Goal: Feedback & Contribution: Contribute content

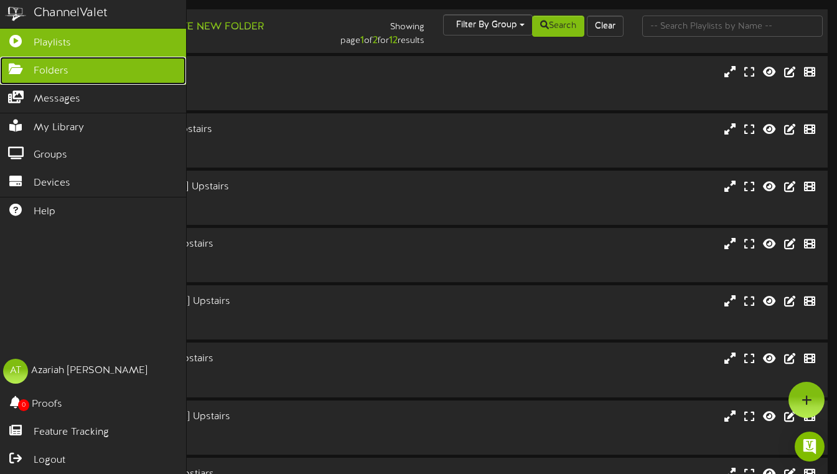
click at [14, 65] on icon at bounding box center [15, 67] width 31 height 9
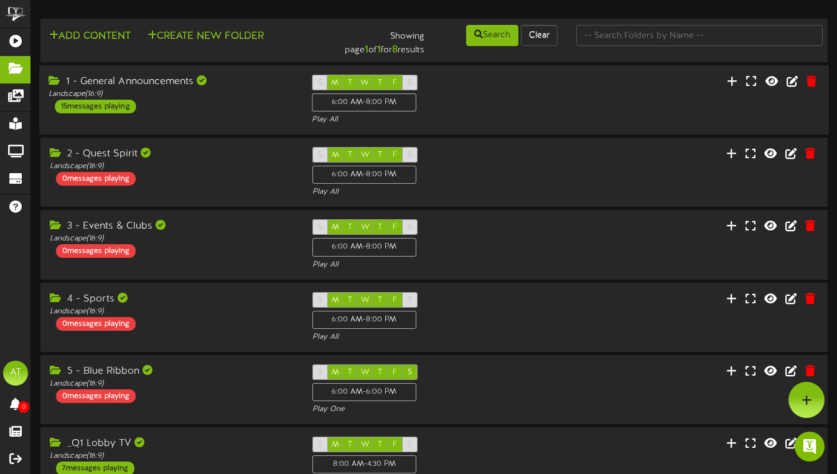
click at [236, 108] on div "1 - General Announcements Landscape ( 16:9 ) 15 messages playing" at bounding box center [170, 94] width 263 height 39
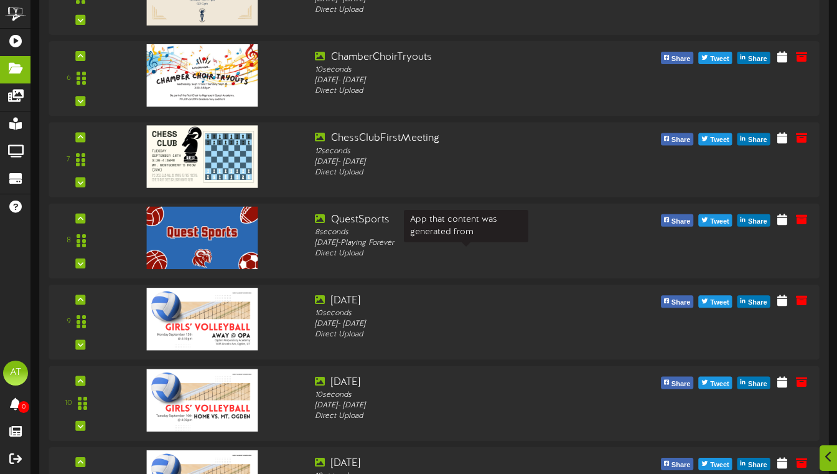
scroll to position [565, 0]
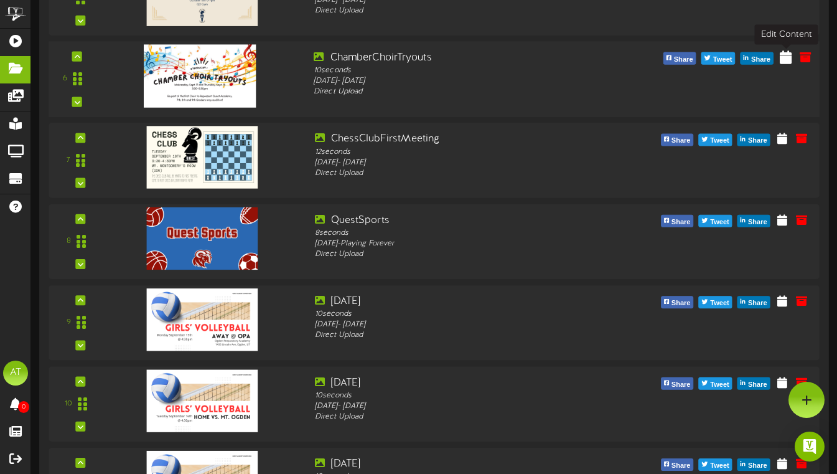
click at [789, 60] on icon at bounding box center [786, 57] width 12 height 14
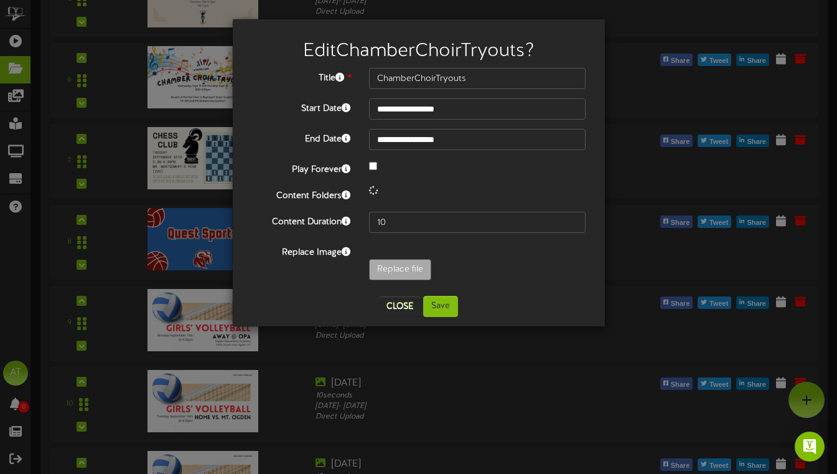
click at [392, 295] on div "**********" at bounding box center [419, 182] width 354 height 228
click at [397, 304] on button "Close" at bounding box center [400, 306] width 42 height 20
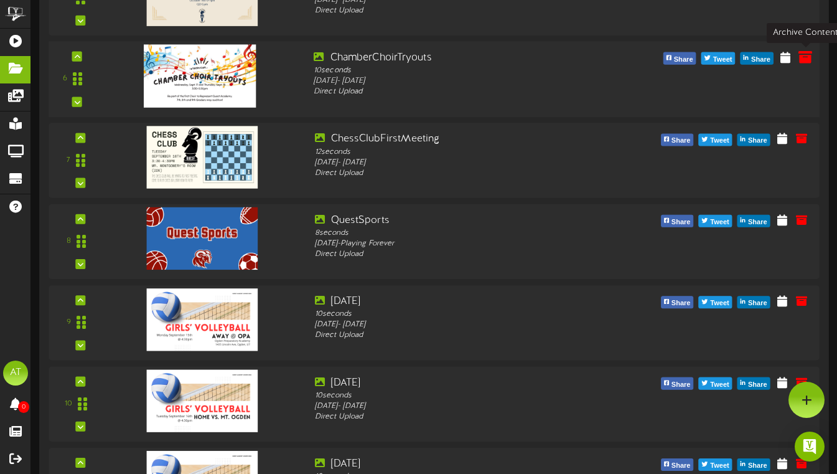
click at [807, 54] on icon at bounding box center [806, 57] width 14 height 14
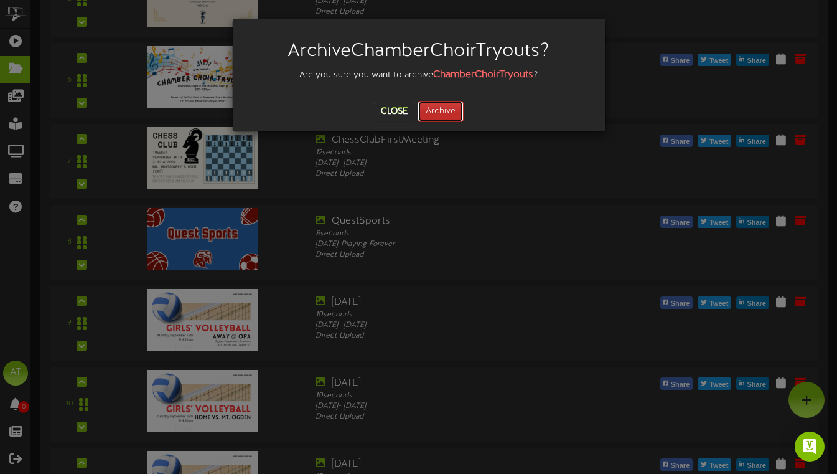
click at [451, 118] on button "Archive" at bounding box center [441, 111] width 46 height 21
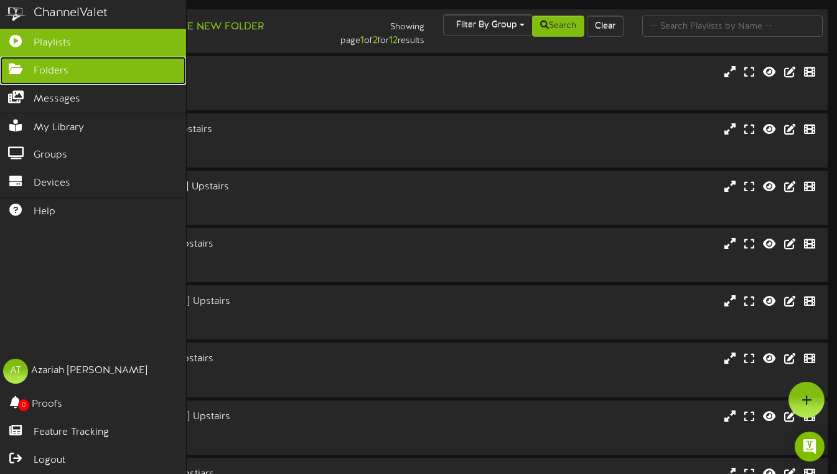
click at [22, 66] on icon at bounding box center [15, 67] width 31 height 9
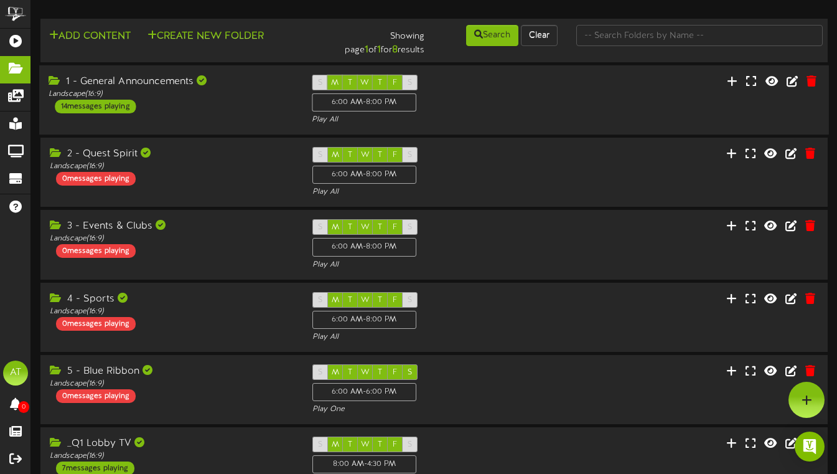
click at [213, 107] on div "1 - General Announcements Landscape ( 16:9 ) 14 messages playing" at bounding box center [170, 94] width 263 height 39
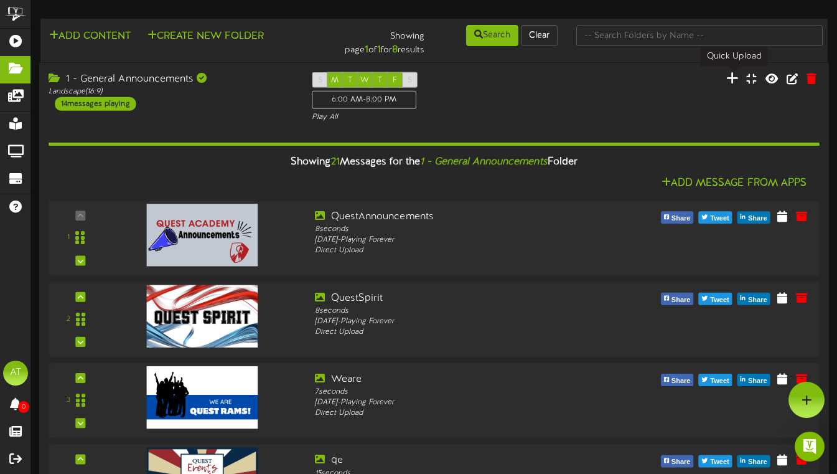
click at [730, 77] on icon at bounding box center [733, 78] width 12 height 14
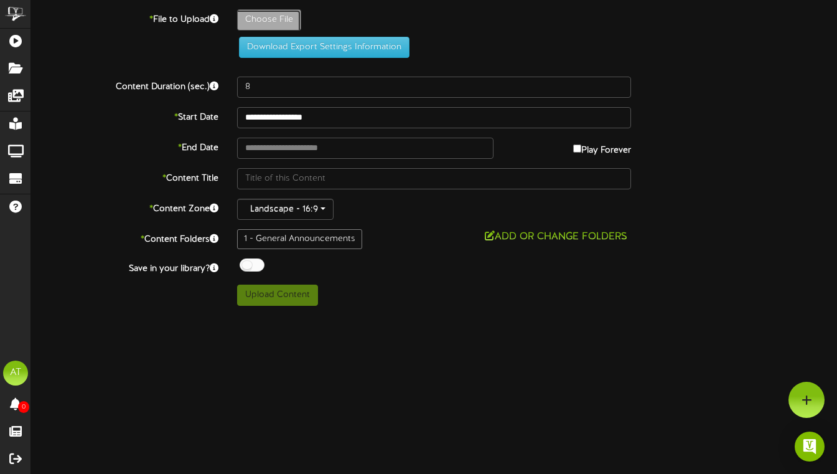
type input "**********"
type input "HairstylingClub"
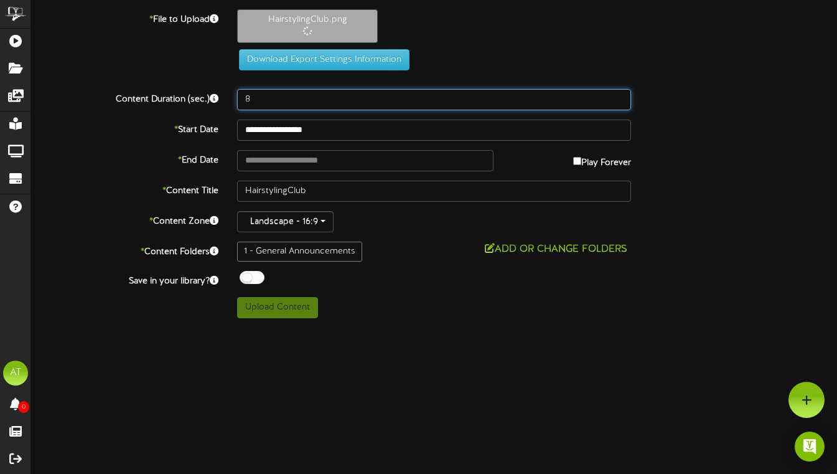
click at [275, 99] on input "8" at bounding box center [434, 99] width 394 height 21
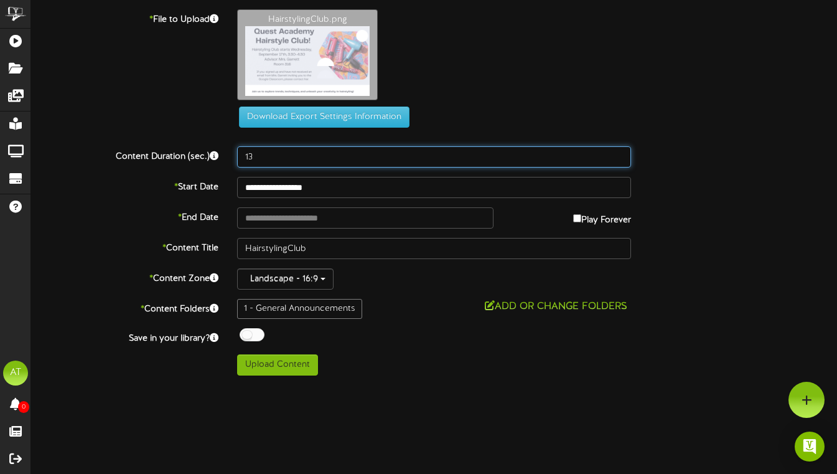
type input "13"
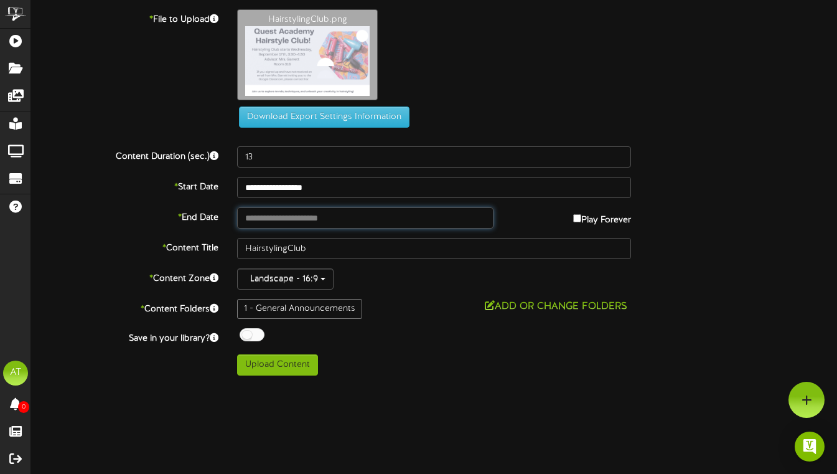
click at [278, 219] on input "text" at bounding box center [365, 217] width 257 height 21
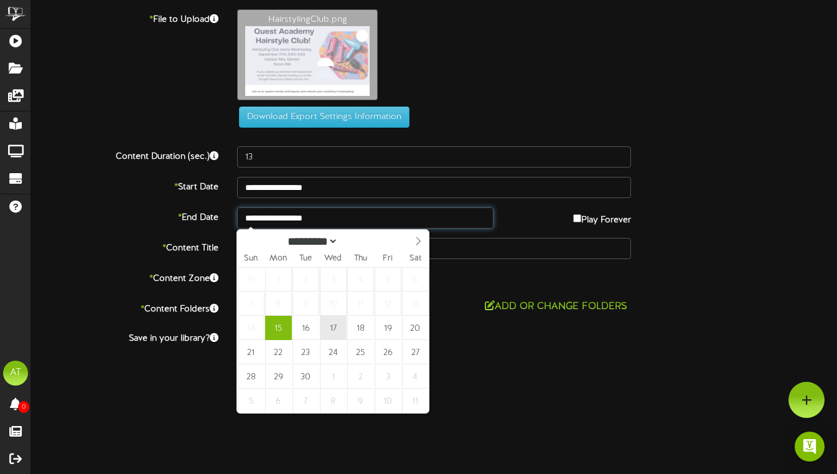
type input "**********"
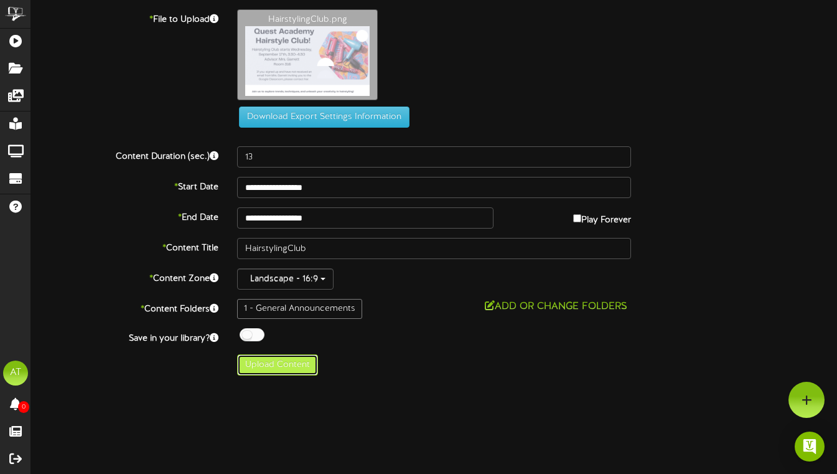
click at [285, 367] on button "Upload Content" at bounding box center [277, 364] width 81 height 21
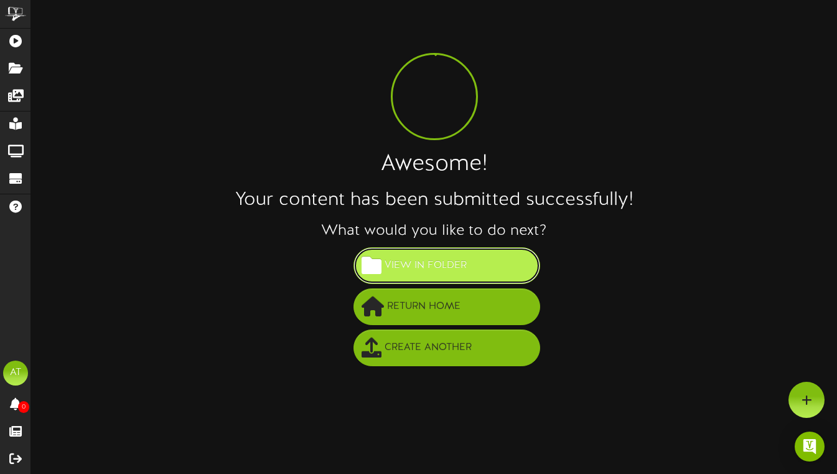
click at [449, 260] on span "View in Folder" at bounding box center [426, 265] width 88 height 21
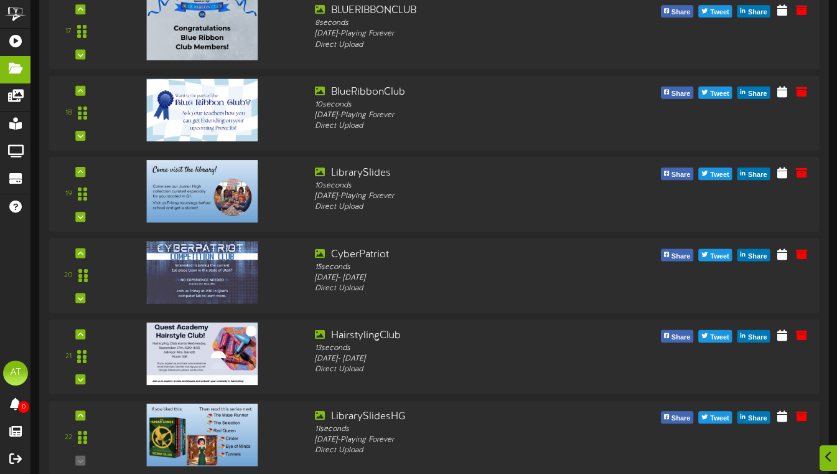
scroll to position [1522, 0]
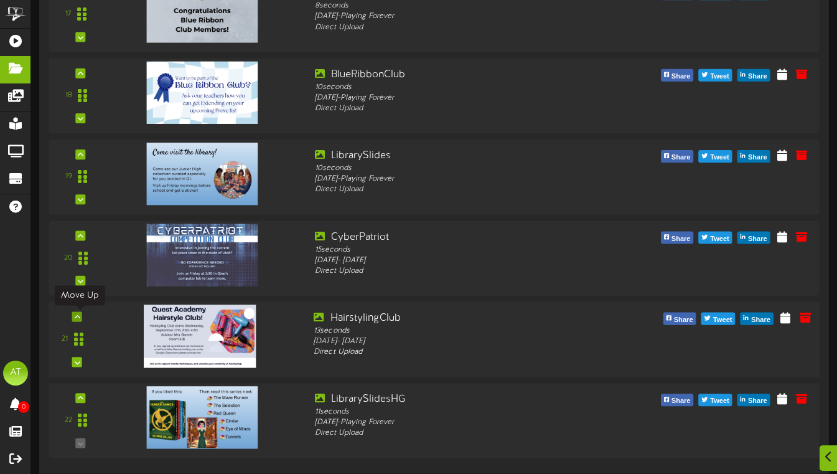
click at [80, 316] on icon at bounding box center [78, 316] width 6 height 6
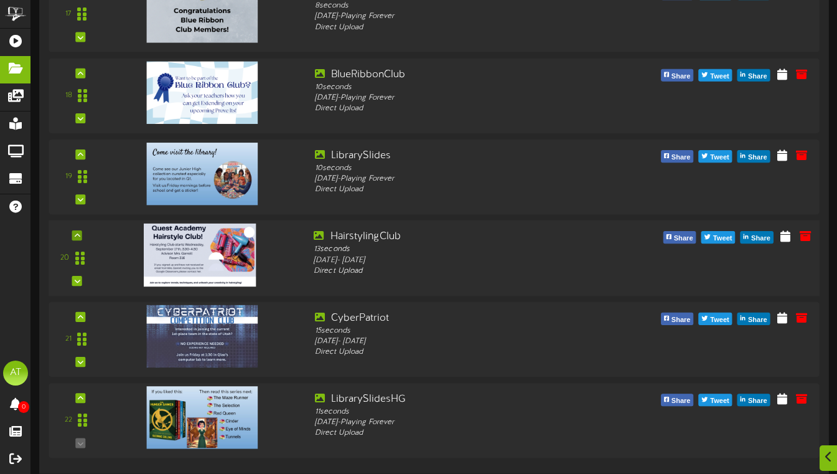
click at [78, 234] on icon at bounding box center [78, 235] width 6 height 6
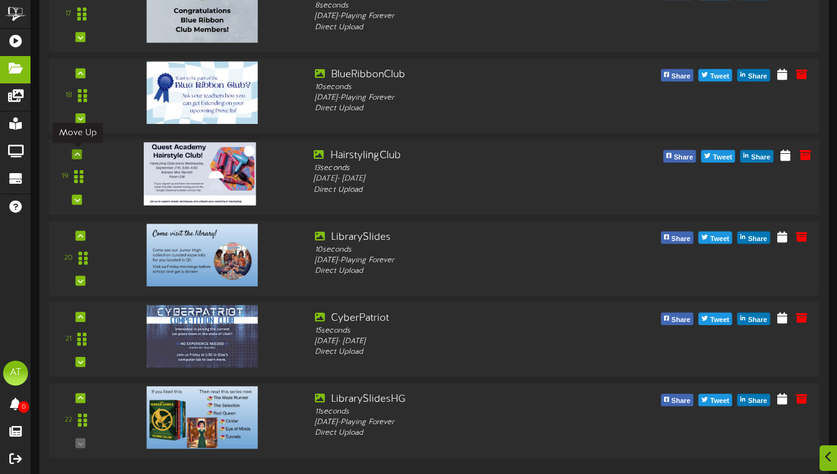
click at [77, 154] on icon at bounding box center [78, 154] width 6 height 6
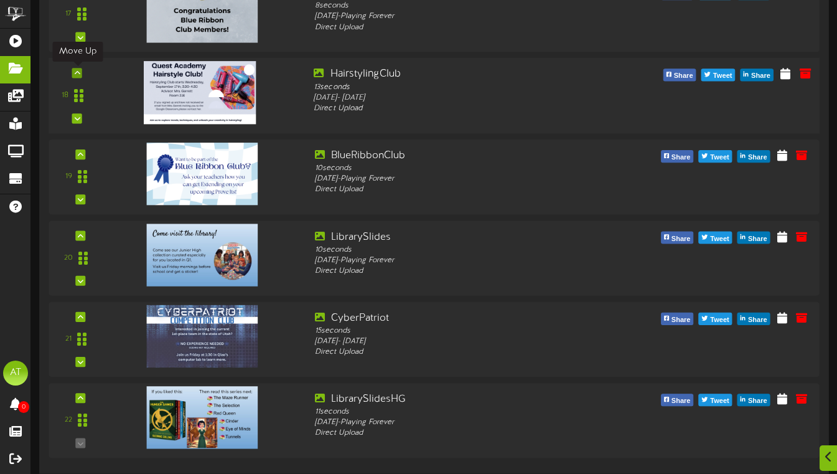
click at [78, 72] on icon at bounding box center [78, 73] width 6 height 6
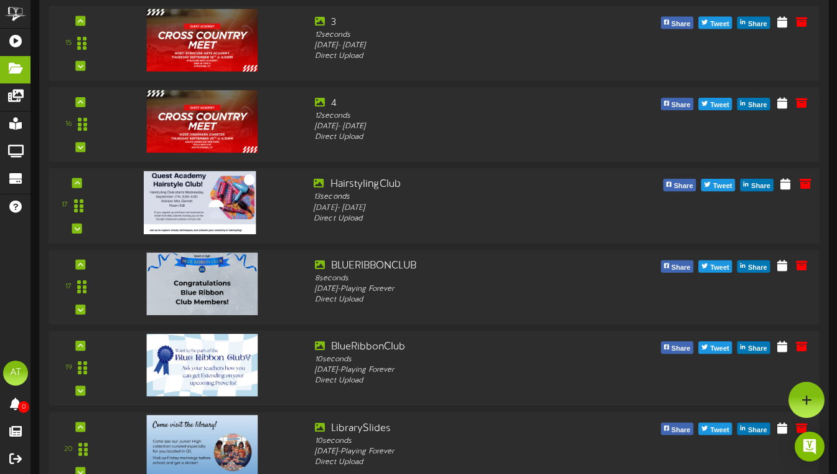
scroll to position [1304, 0]
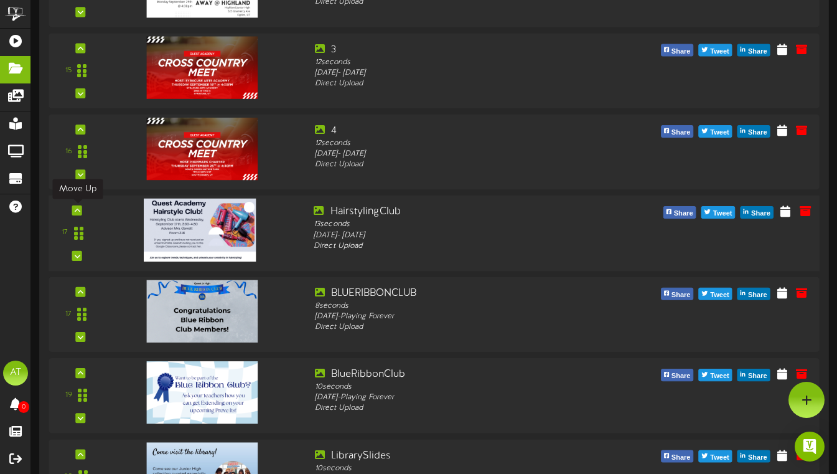
click at [82, 208] on div "17" at bounding box center [77, 233] width 46 height 57
click at [80, 207] on icon at bounding box center [78, 210] width 6 height 6
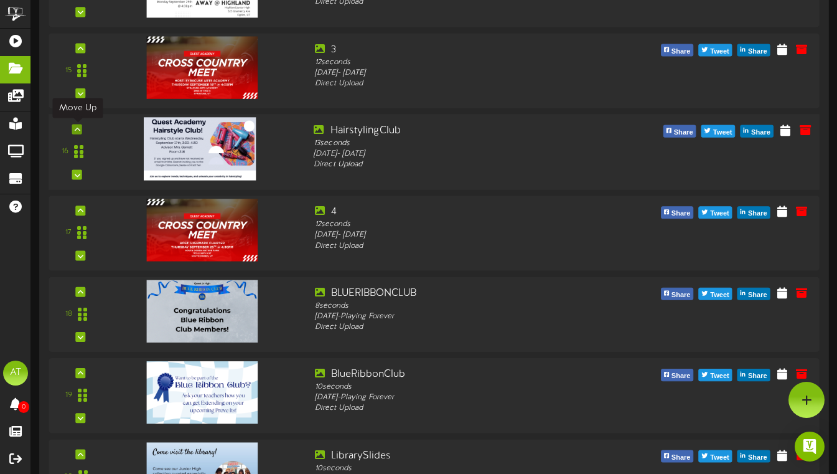
click at [77, 132] on icon at bounding box center [78, 129] width 6 height 6
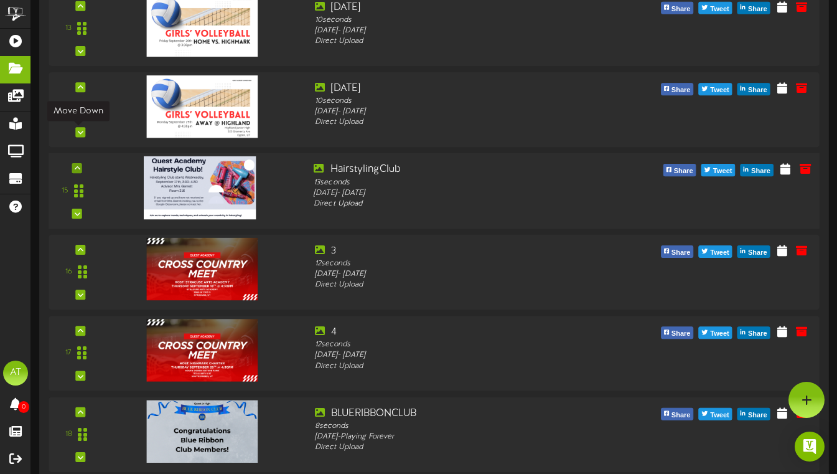
scroll to position [1180, 0]
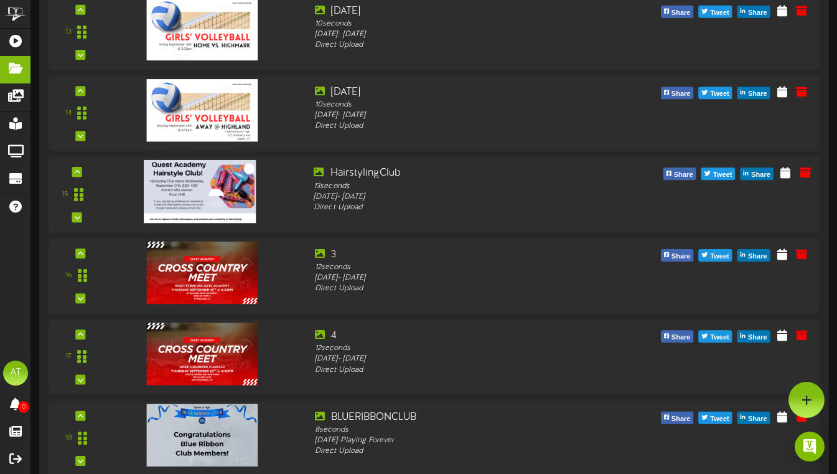
click at [82, 171] on div "15" at bounding box center [77, 194] width 46 height 57
click at [87, 173] on div "15" at bounding box center [77, 194] width 46 height 57
click at [75, 171] on icon at bounding box center [78, 172] width 6 height 6
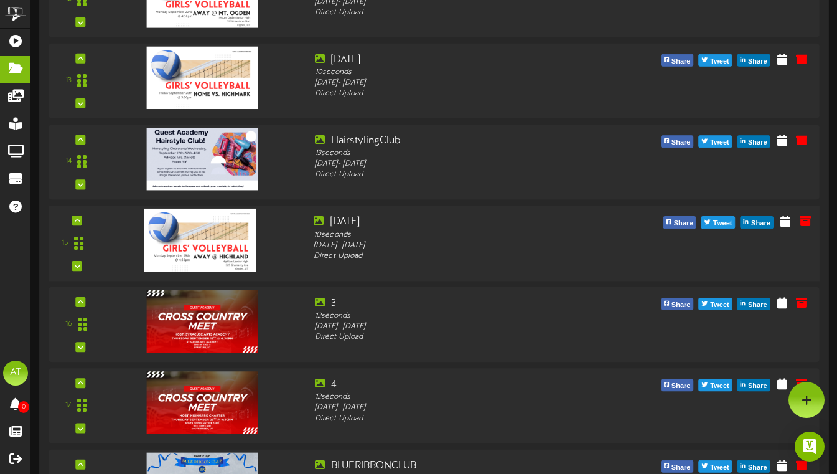
scroll to position [1131, 0]
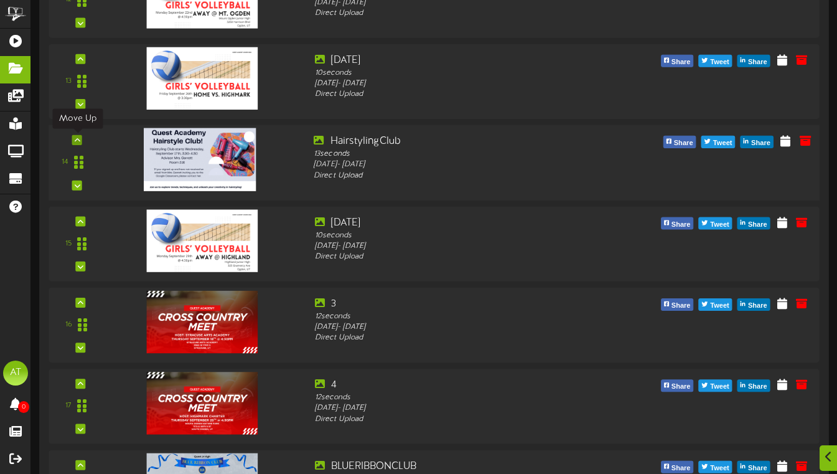
click at [77, 143] on div at bounding box center [77, 140] width 10 height 10
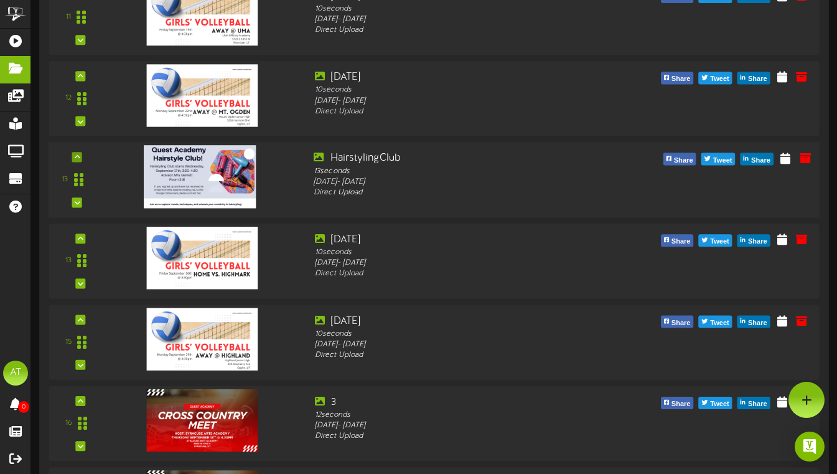
scroll to position [1018, 0]
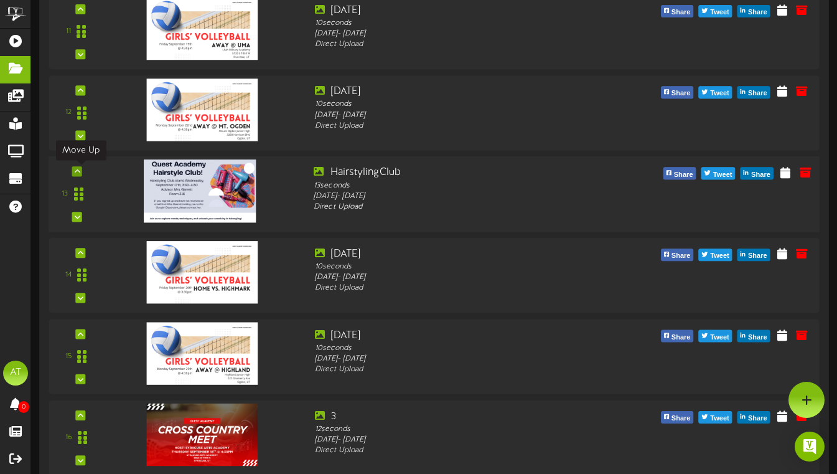
click at [78, 174] on icon at bounding box center [78, 171] width 6 height 6
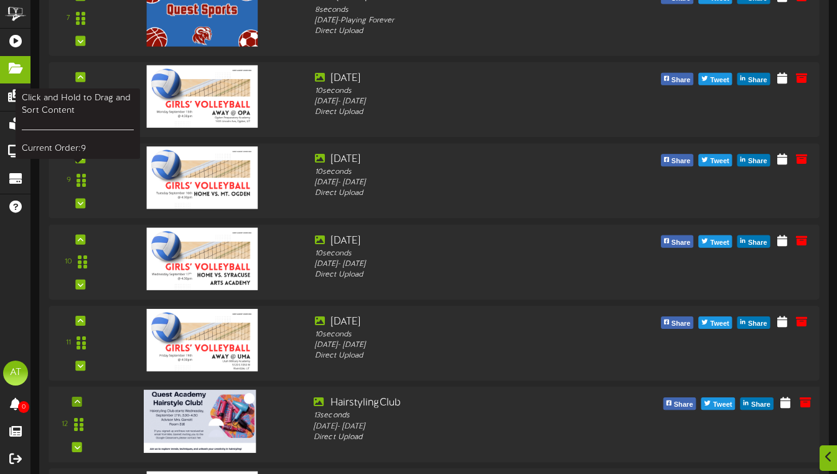
scroll to position [725, 0]
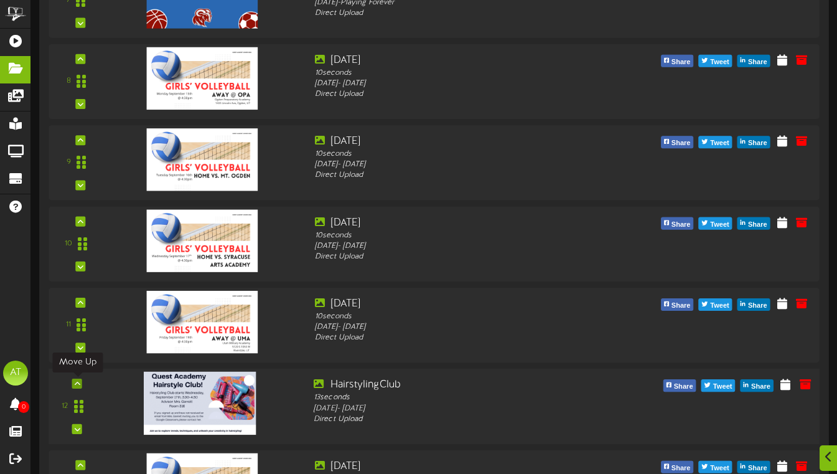
click at [77, 385] on icon at bounding box center [78, 383] width 6 height 6
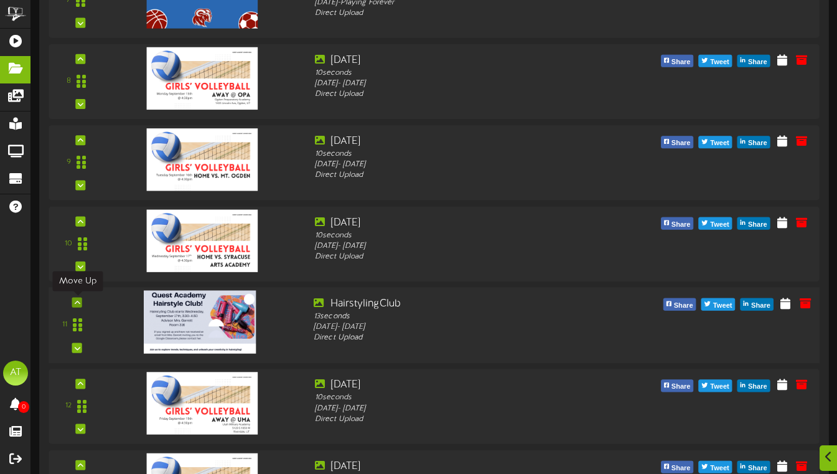
click at [78, 300] on icon at bounding box center [78, 302] width 6 height 6
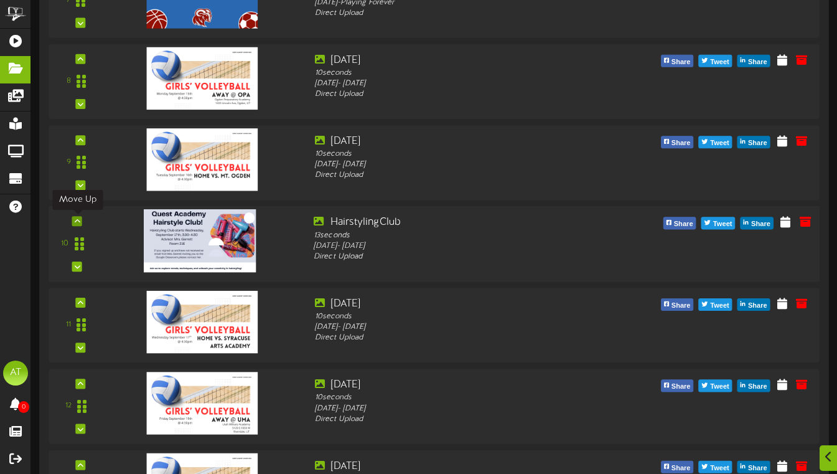
click at [78, 220] on icon at bounding box center [78, 221] width 6 height 6
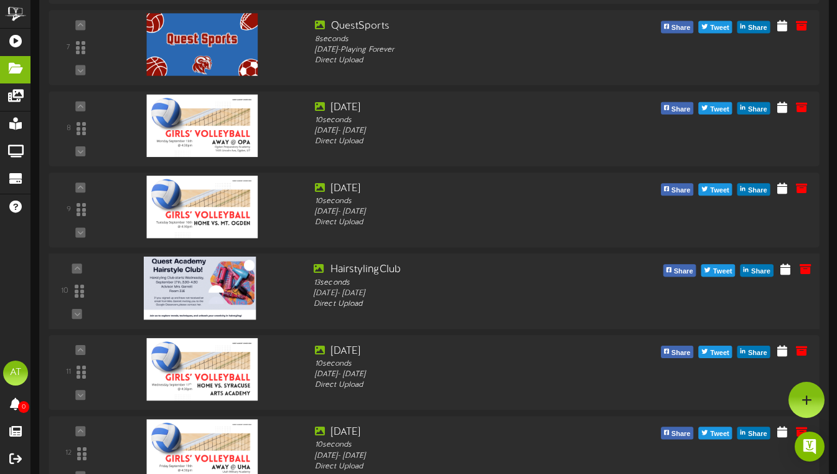
scroll to position [677, 0]
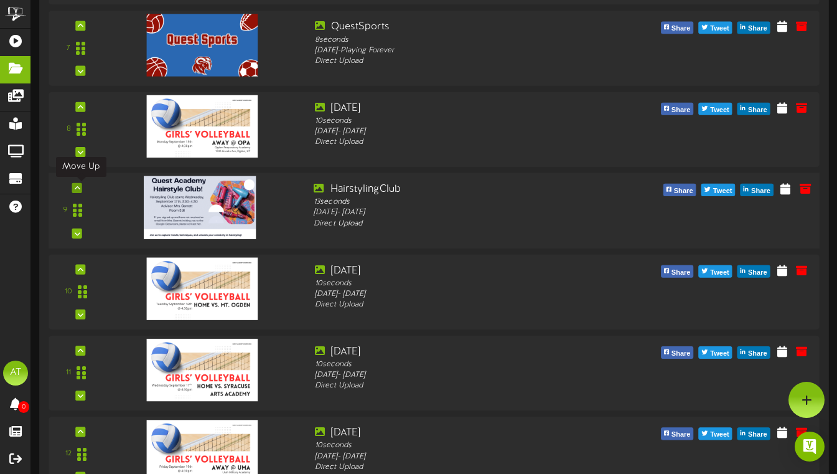
click at [77, 189] on icon at bounding box center [78, 188] width 6 height 6
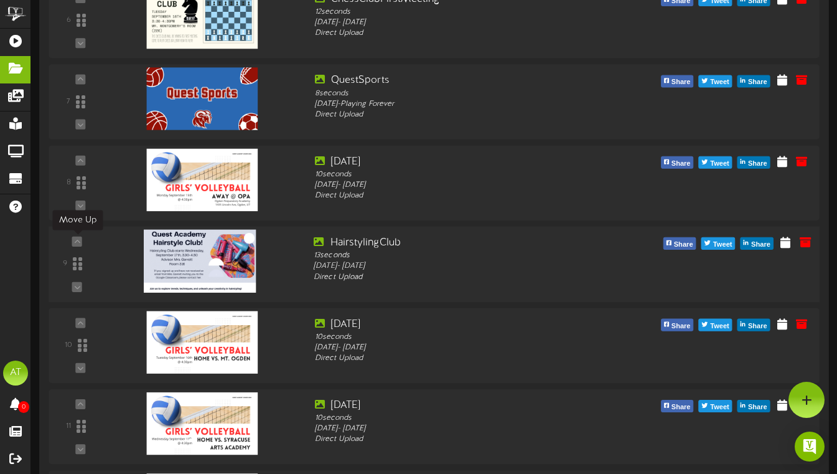
scroll to position [621, 0]
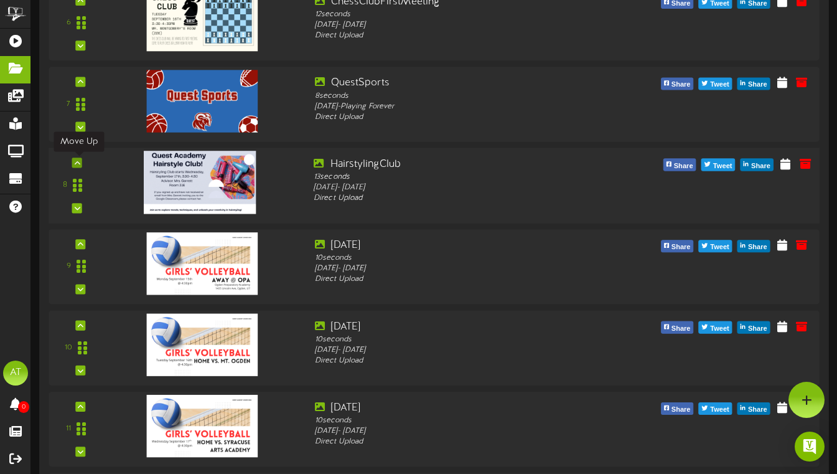
click at [77, 165] on icon at bounding box center [78, 162] width 6 height 6
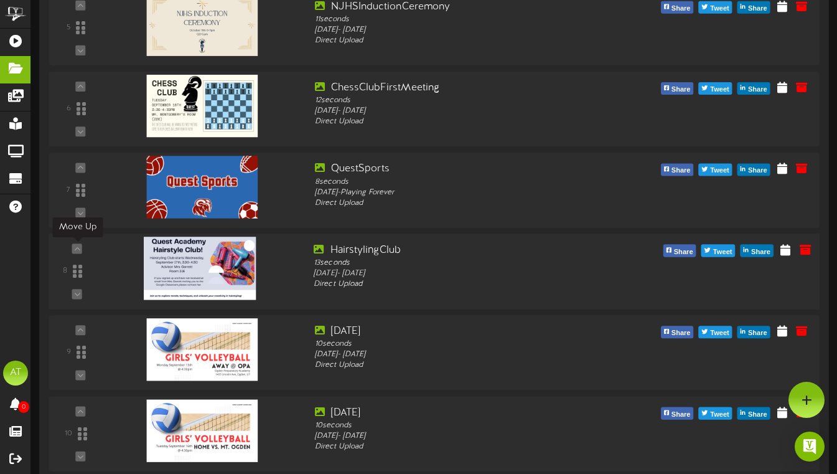
scroll to position [535, 0]
